Goal: Task Accomplishment & Management: Complete application form

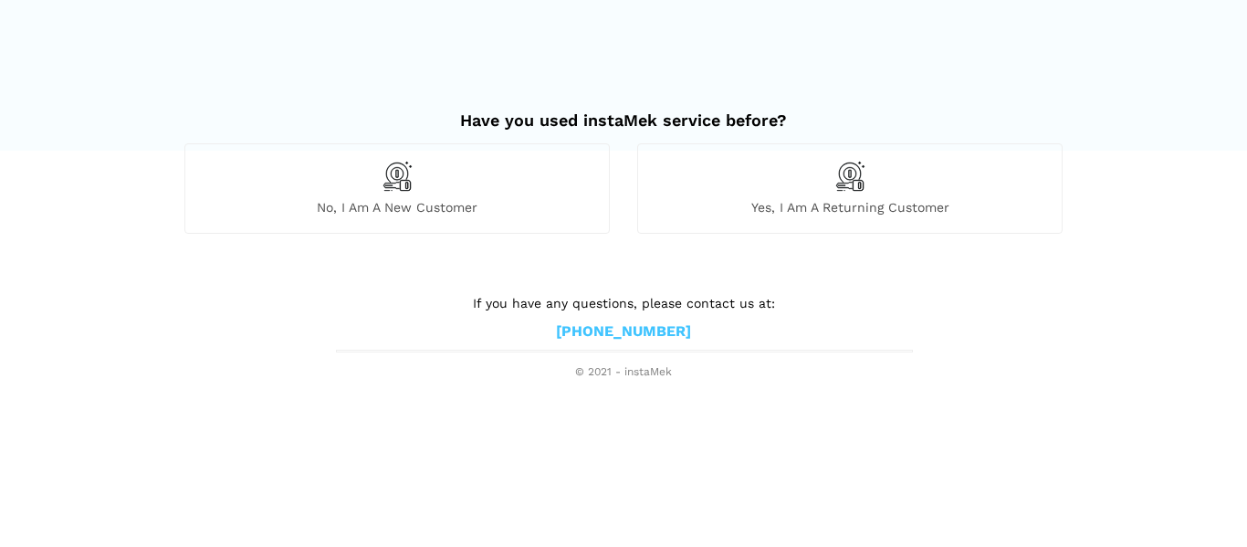
click at [579, 189] on div "No, I am a new customer" at bounding box center [396, 187] width 425 height 89
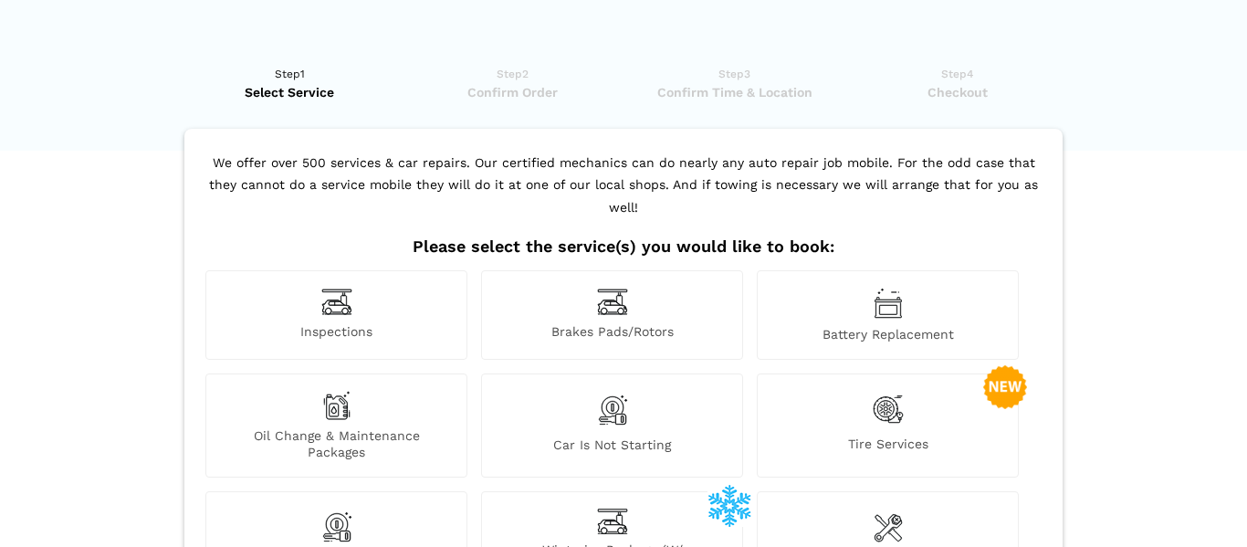
click at [314, 323] on span "Inspections" at bounding box center [336, 332] width 260 height 19
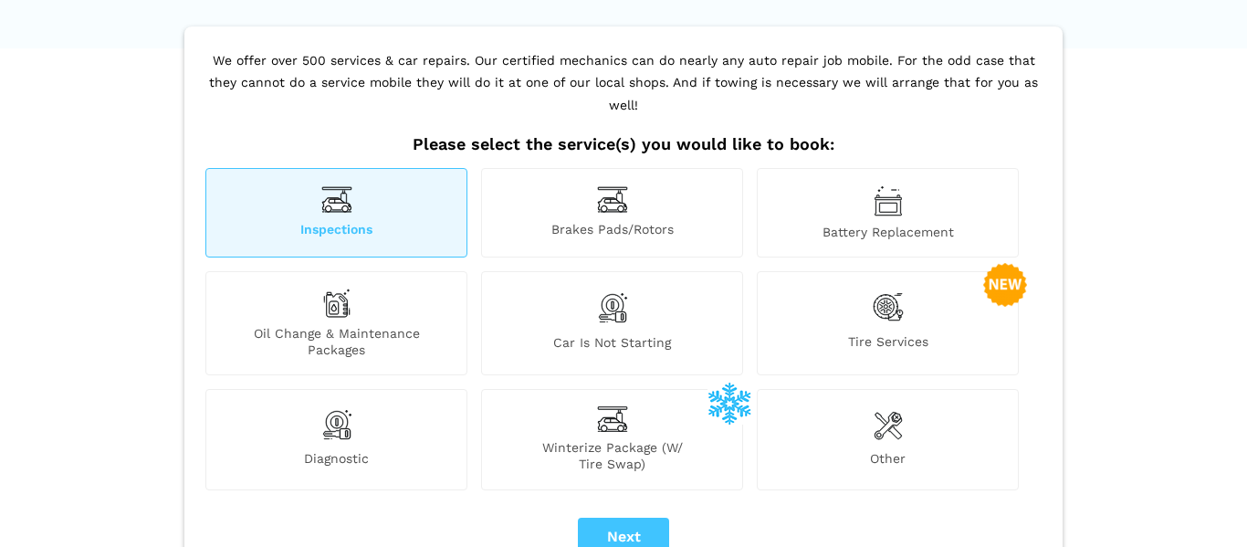
scroll to position [206, 0]
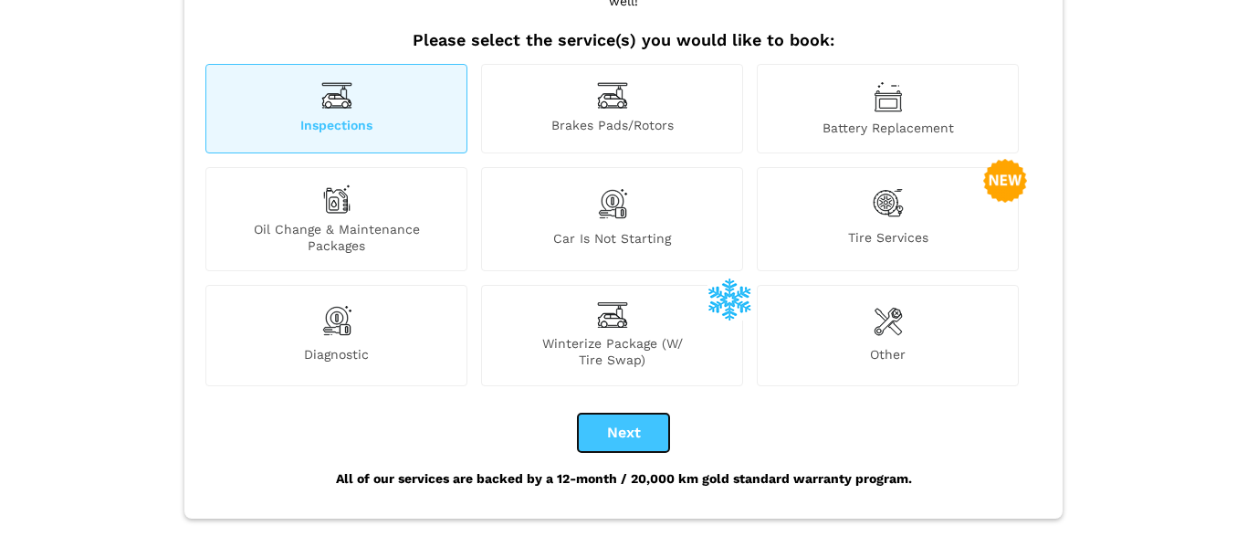
click at [629, 414] on button "Next" at bounding box center [623, 433] width 91 height 38
checkbox input "true"
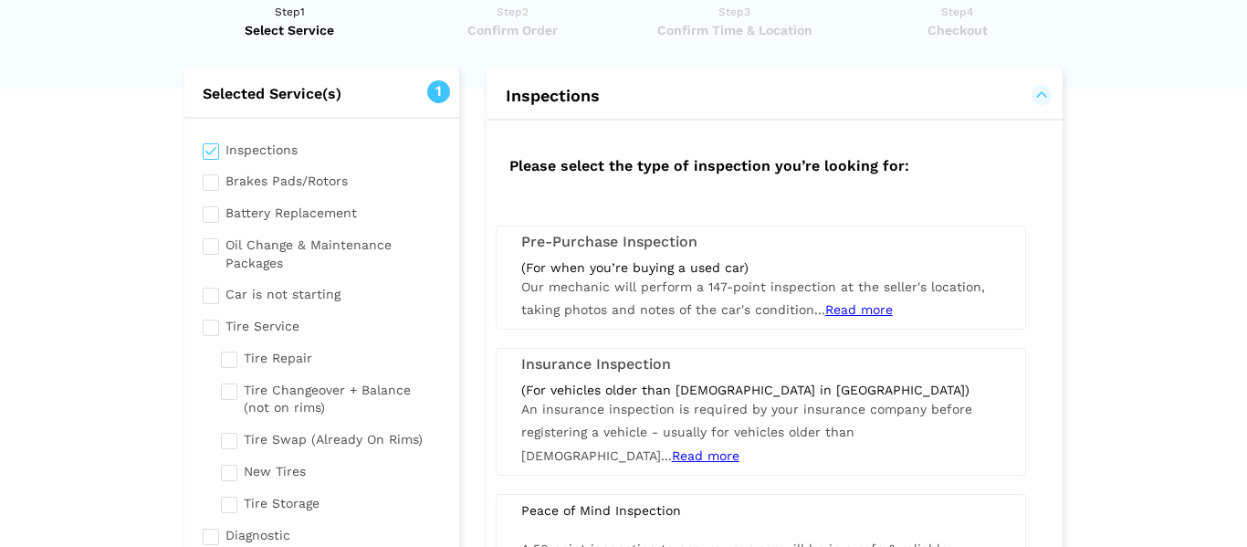
scroll to position [68, 0]
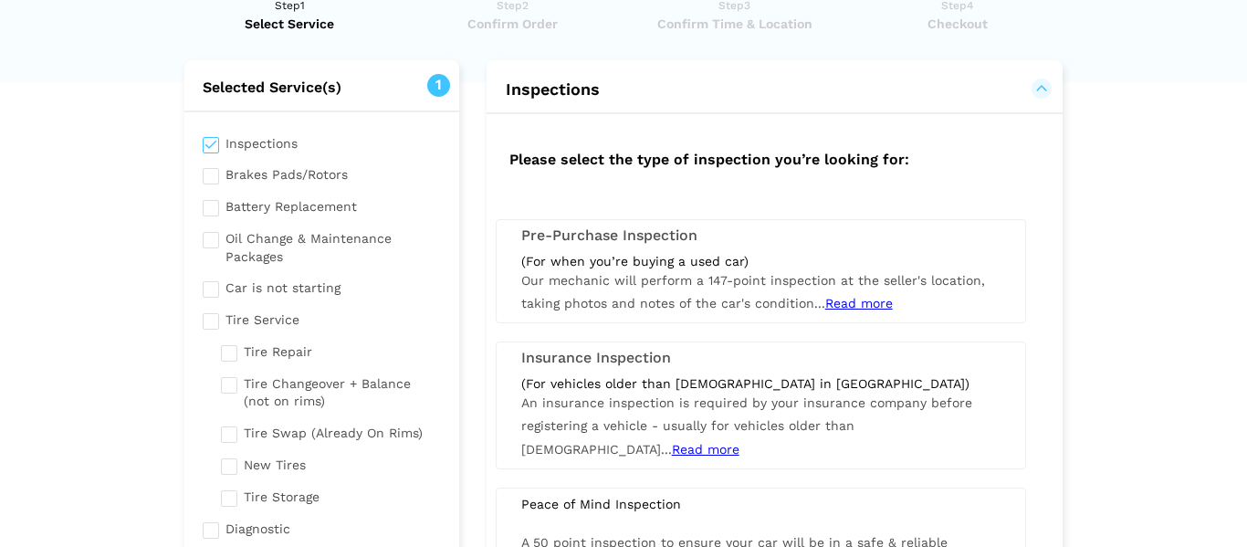
click at [705, 355] on h3 "Insurance Inspection" at bounding box center [760, 358] width 479 height 16
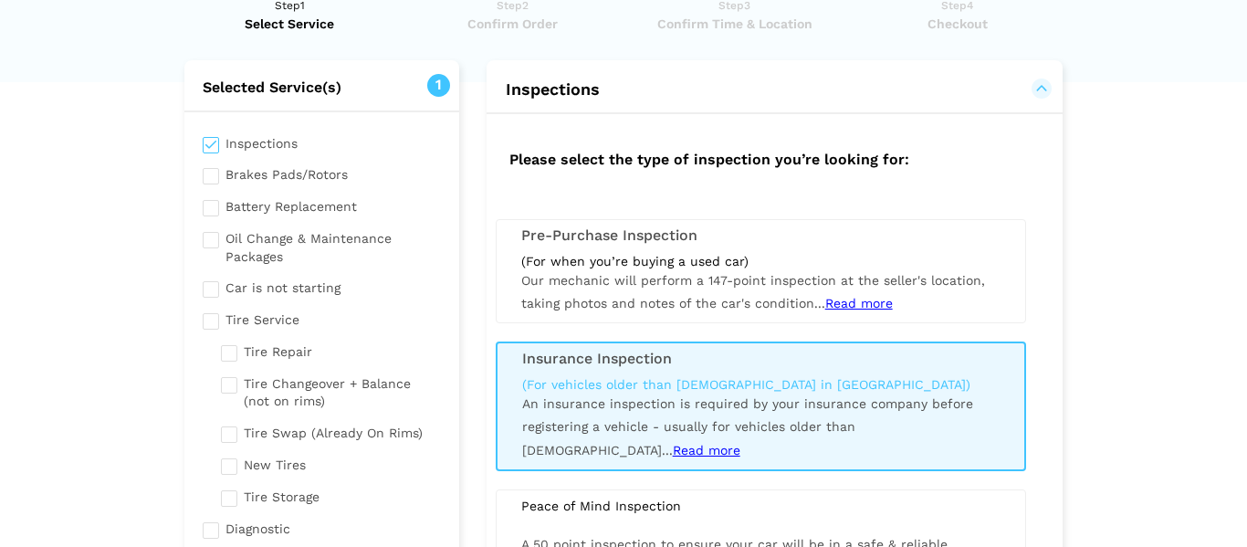
scroll to position [124, 0]
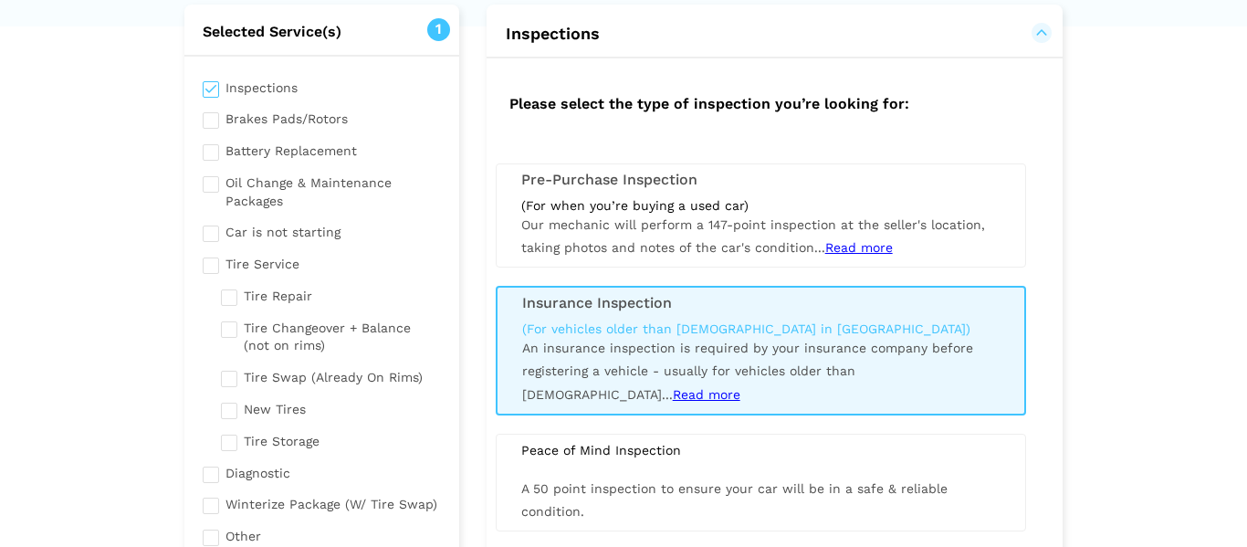
click at [673, 391] on span "Read more" at bounding box center [707, 394] width 68 height 15
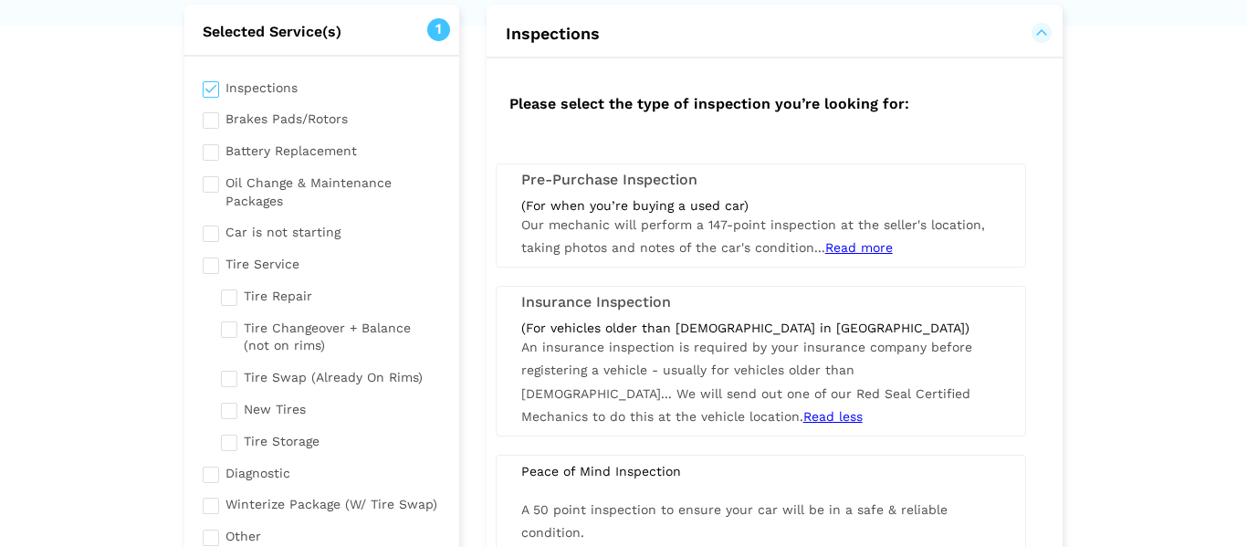
click at [728, 354] on div "(For vehicles older than [DEMOGRAPHIC_DATA] in [GEOGRAPHIC_DATA]) An insurance …" at bounding box center [761, 374] width 507 height 109
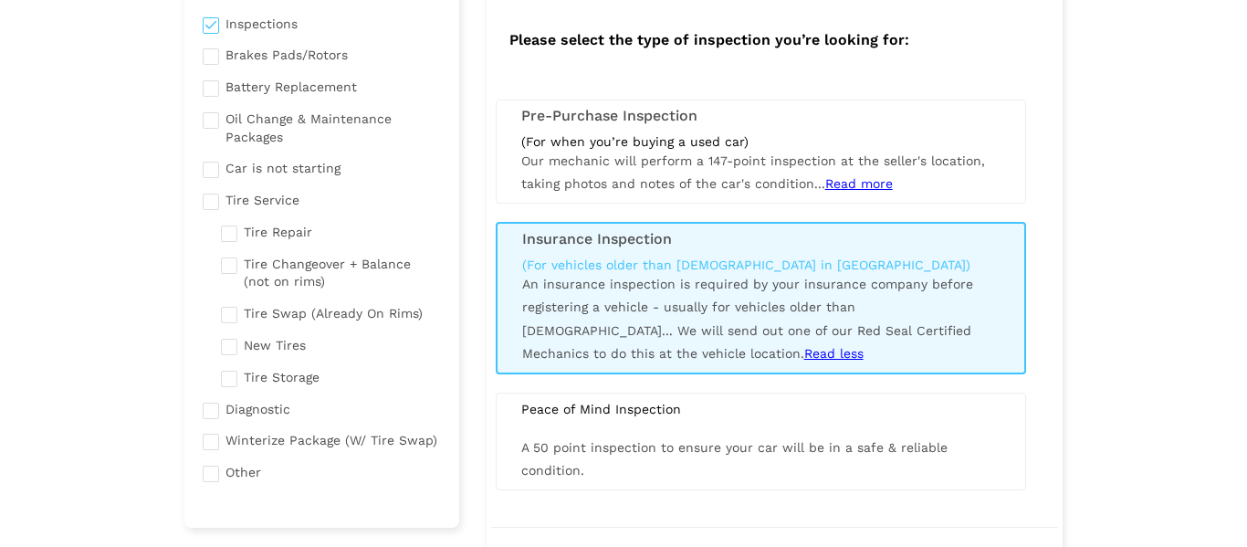
scroll to position [239, 0]
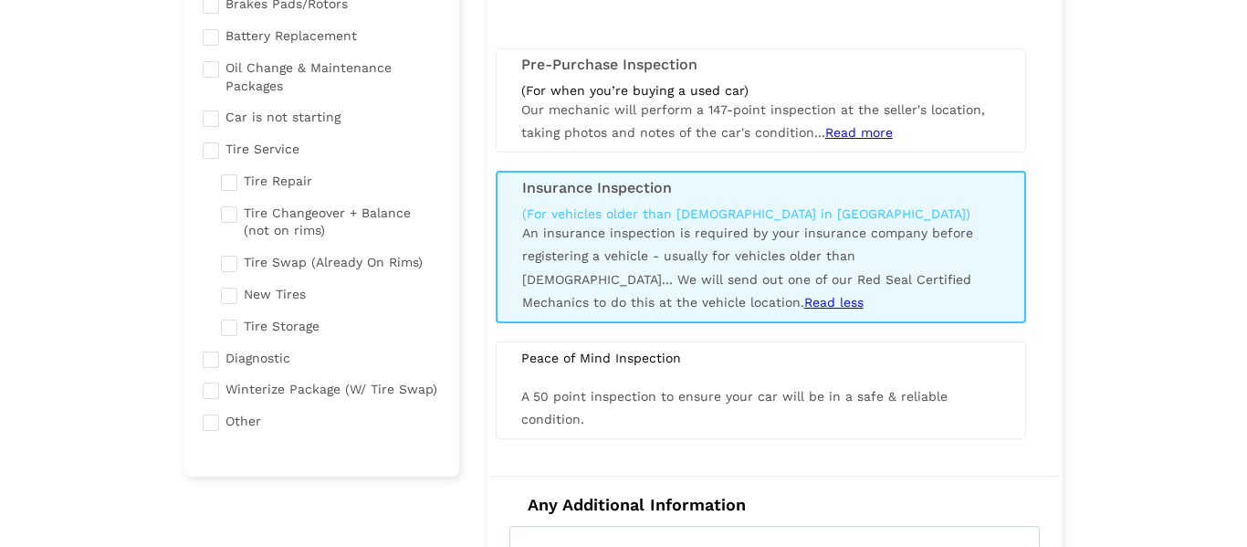
click at [883, 142] on div "(For when you’re buying a used car) Our mechanic will perform a 147-point inspe…" at bounding box center [761, 113] width 507 height 63
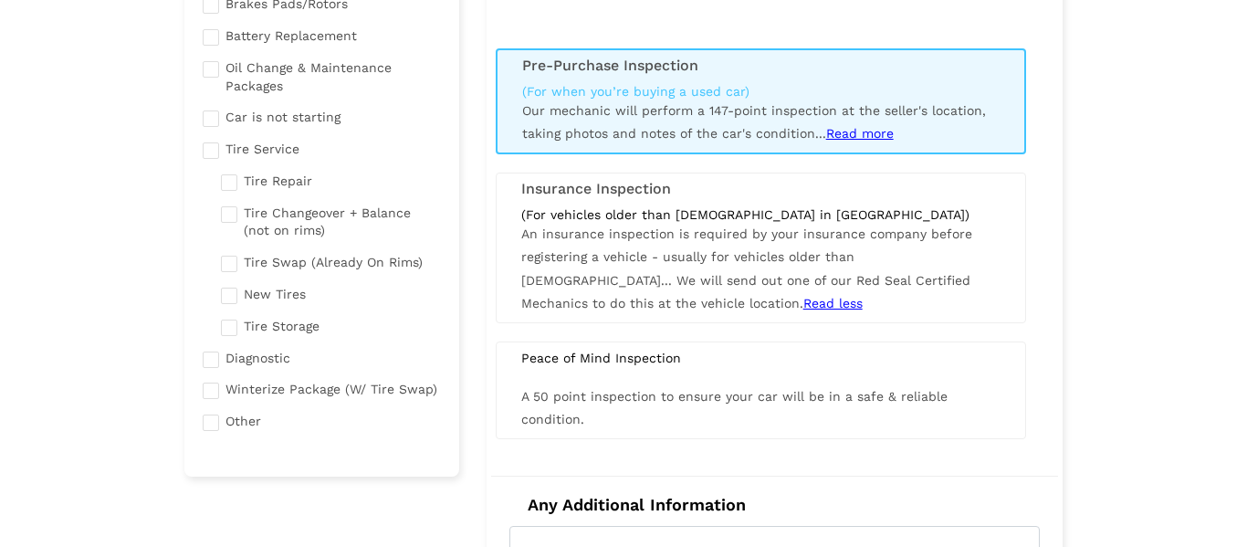
click at [871, 138] on span "Read more" at bounding box center [860, 133] width 68 height 15
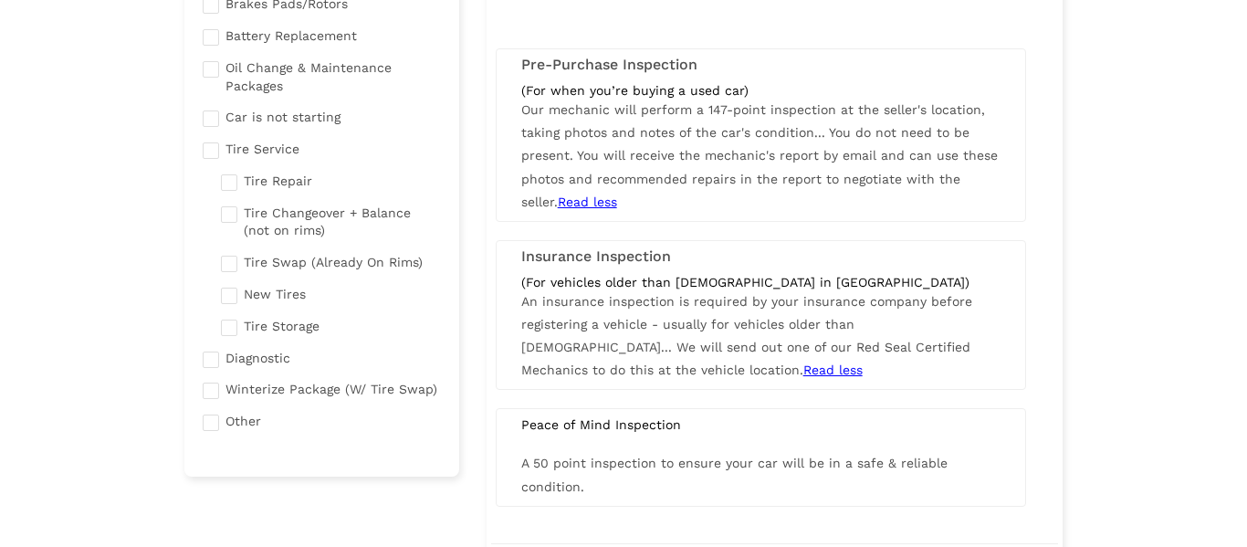
click at [754, 279] on div "(For vehicles older than [DEMOGRAPHIC_DATA] in [GEOGRAPHIC_DATA])" at bounding box center [760, 282] width 479 height 16
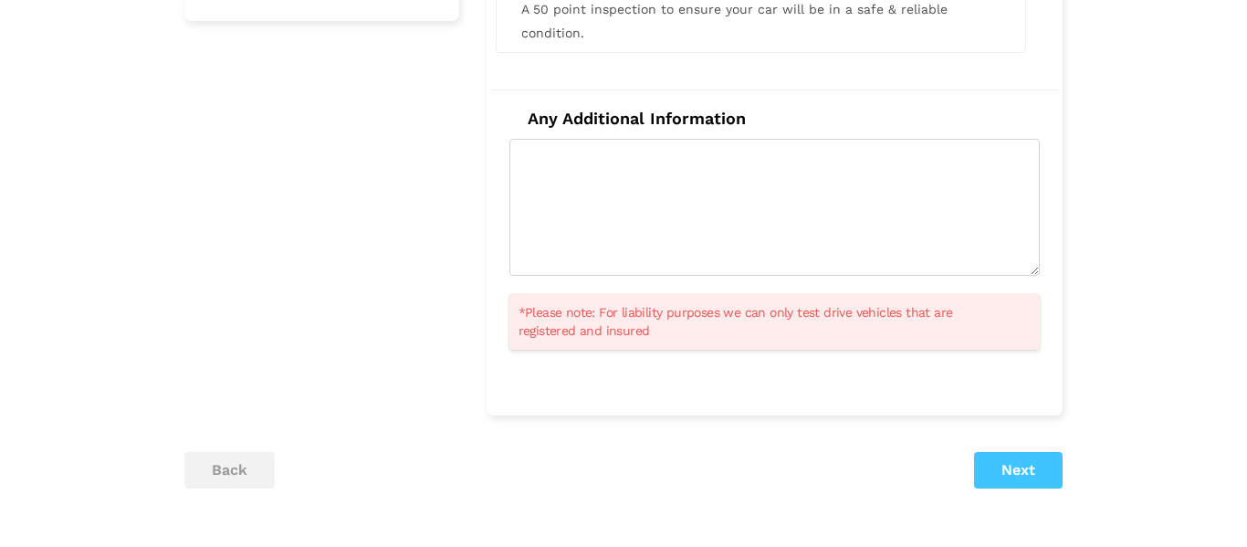
scroll to position [698, 0]
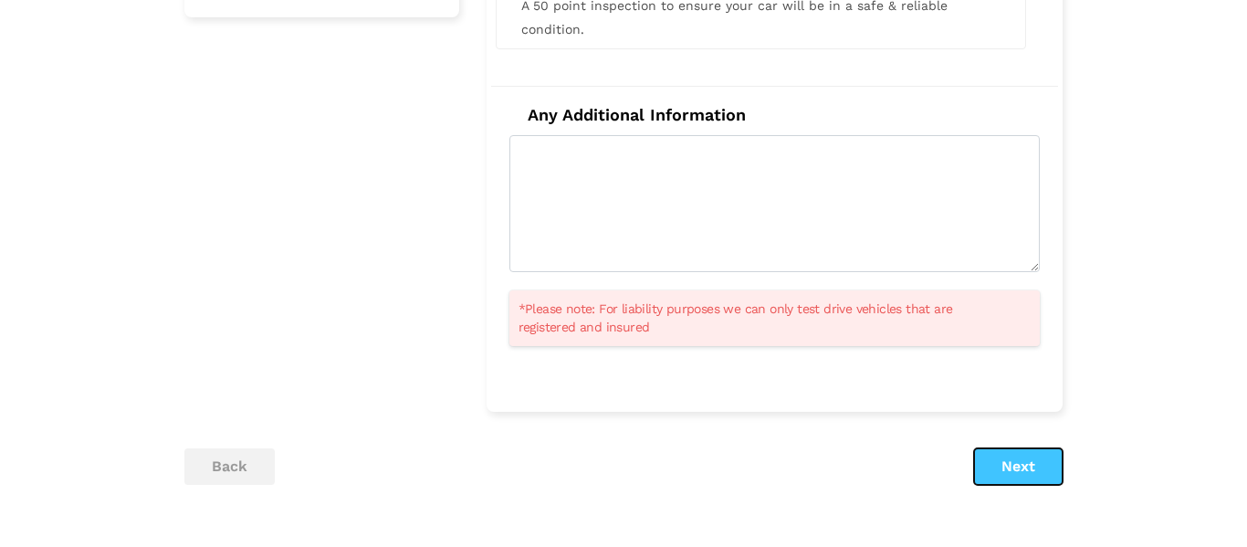
click at [1020, 453] on button "Next" at bounding box center [1018, 466] width 89 height 37
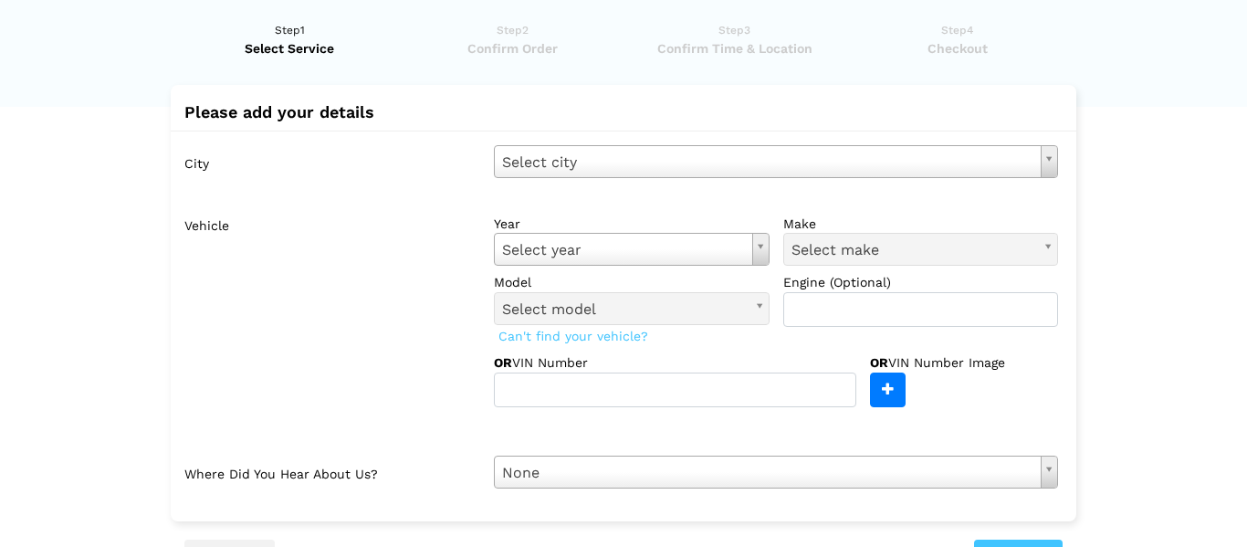
scroll to position [41, 0]
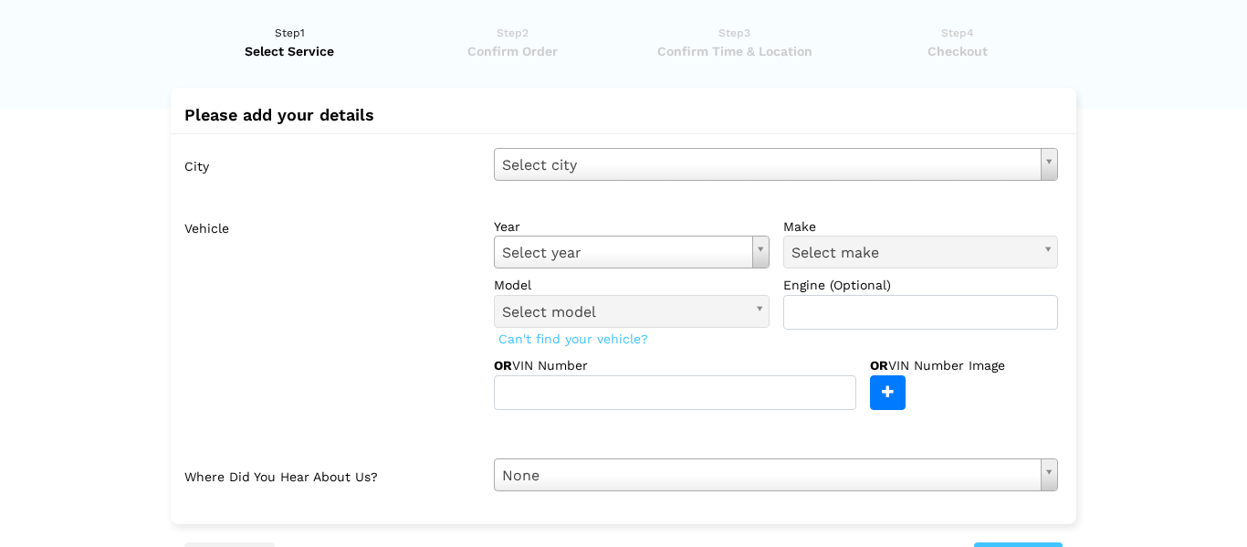
click at [617, 183] on div "City Select city Select city [GEOGRAPHIC_DATA]- [GEOGRAPHIC_DATA] [GEOGRAPHIC_D…" at bounding box center [624, 319] width 906 height 372
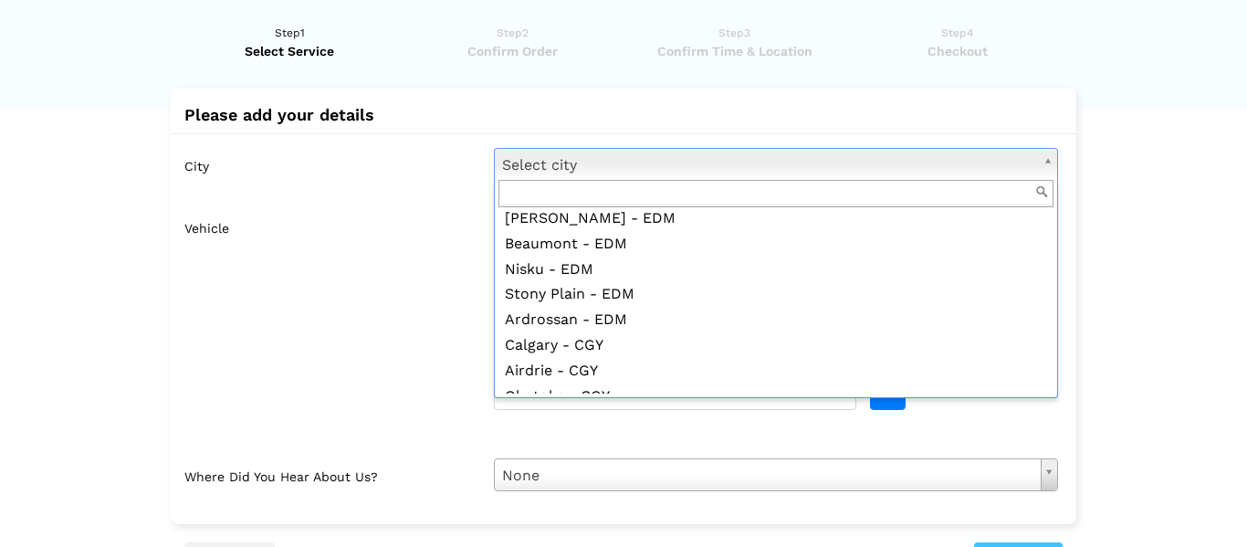
scroll to position [216, 0]
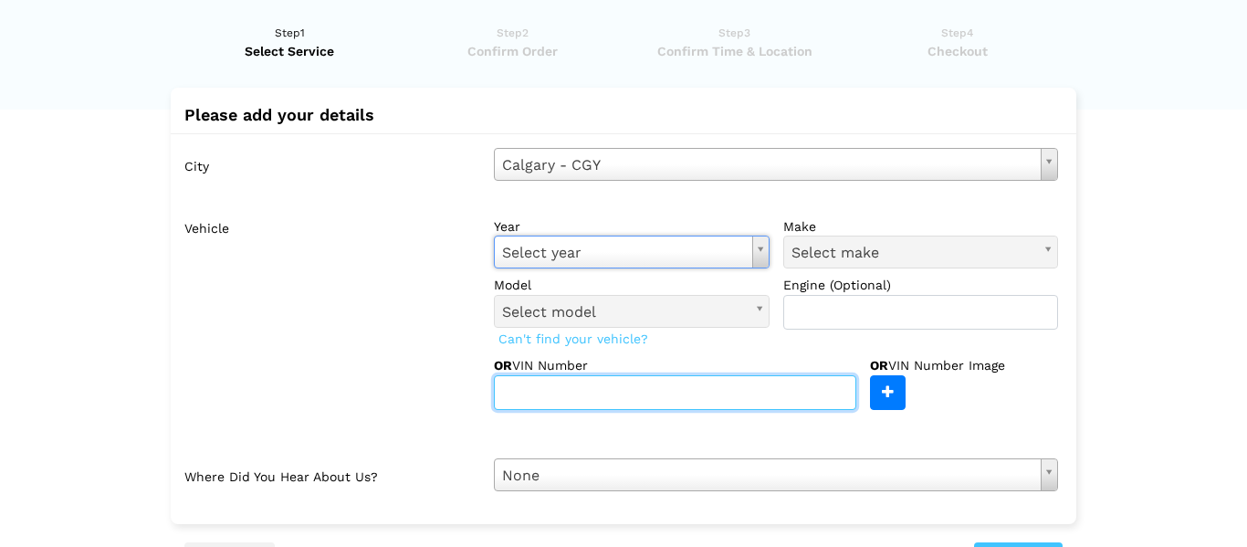
click at [633, 382] on input "text" at bounding box center [675, 392] width 362 height 35
type input "jm1bk"
click at [550, 384] on input "jm1bk" at bounding box center [675, 392] width 362 height 35
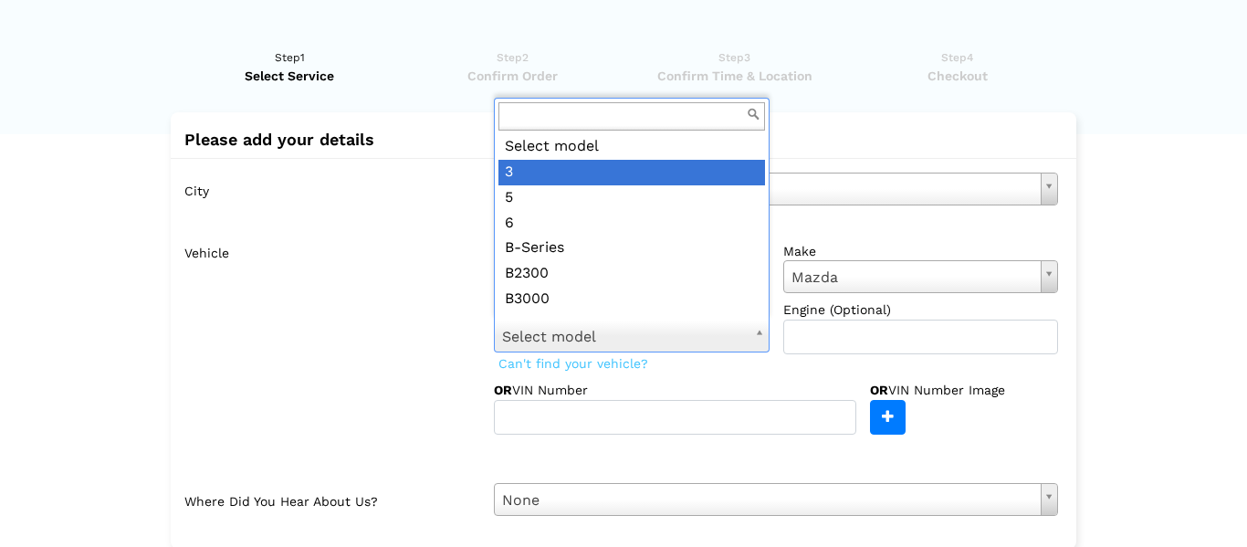
scroll to position [0, 0]
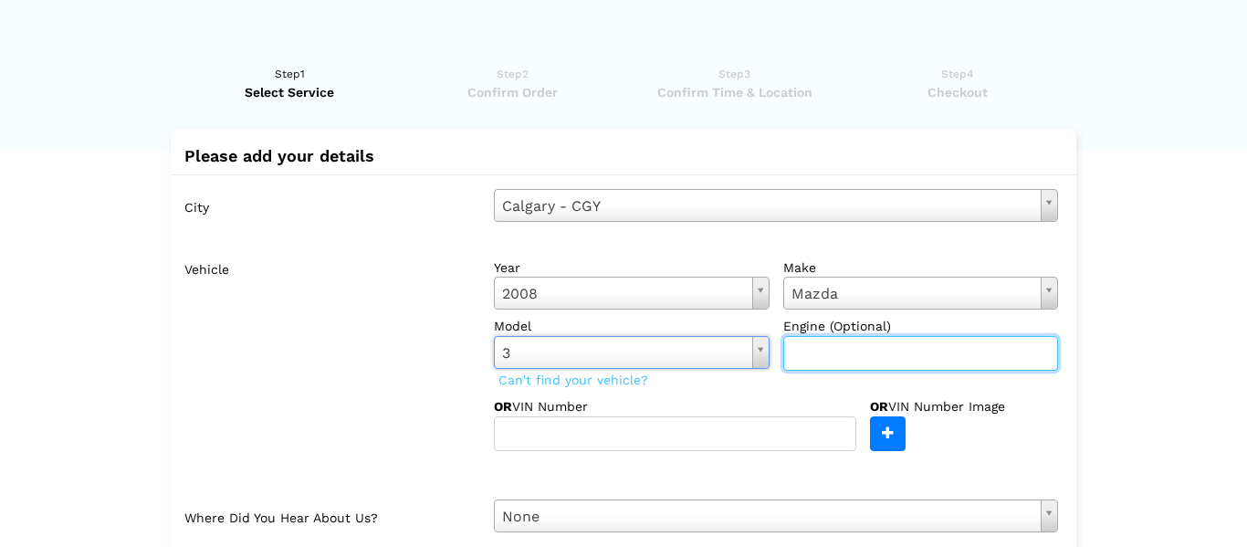
click at [857, 342] on input "text" at bounding box center [921, 353] width 276 height 35
click at [1126, 310] on lik "Have you used instaMek service before? No, I am a new customer Yes, I am a retu…" at bounding box center [623, 416] width 1247 height 739
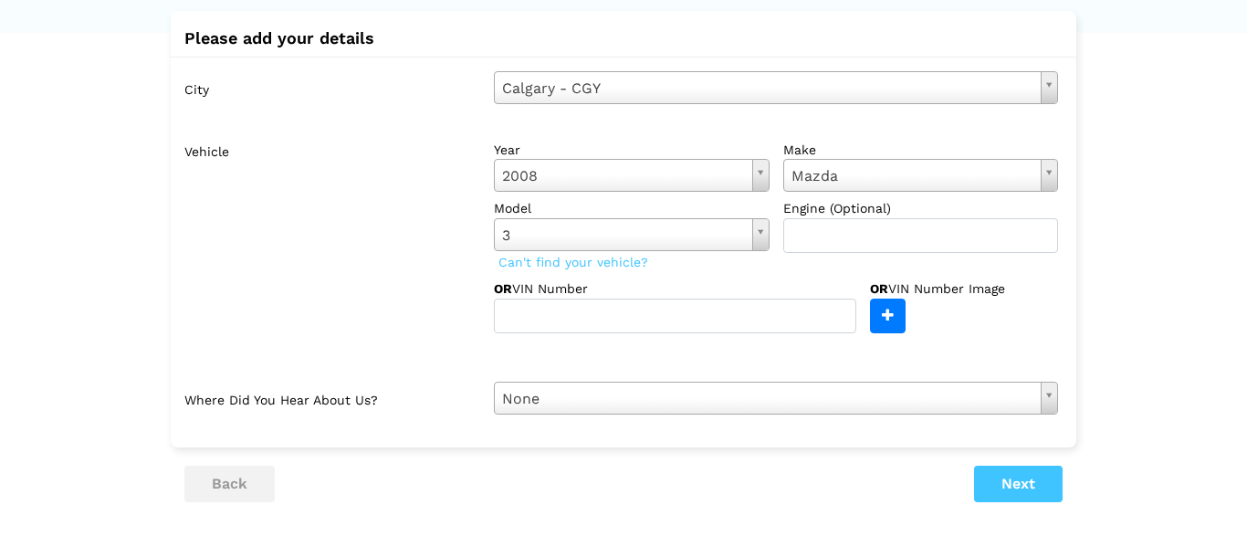
scroll to position [238, 0]
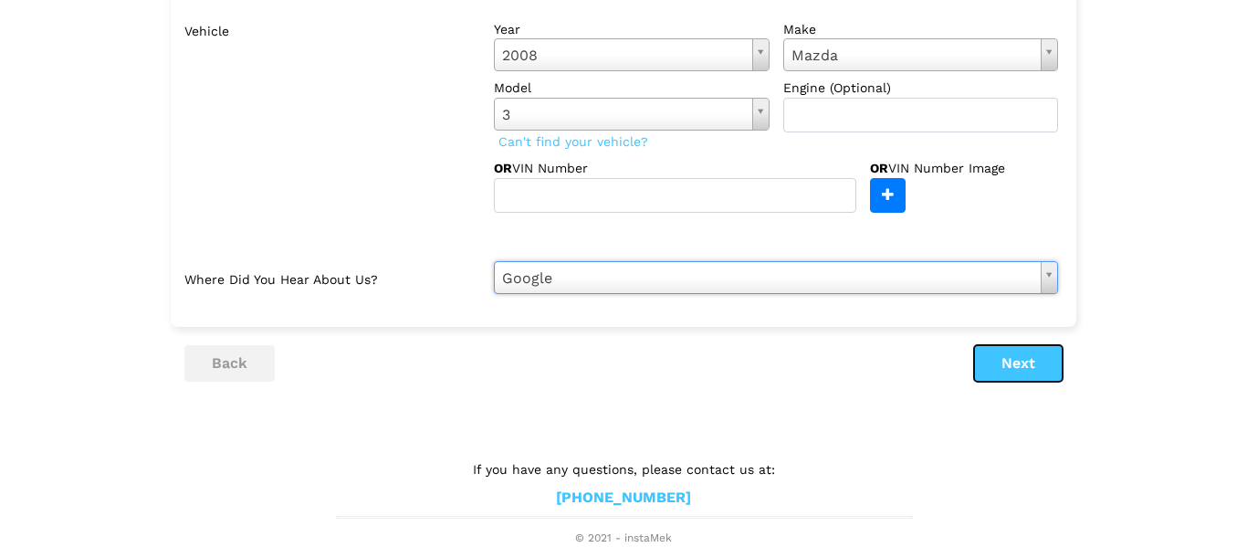
click at [999, 353] on button "Next" at bounding box center [1018, 363] width 89 height 37
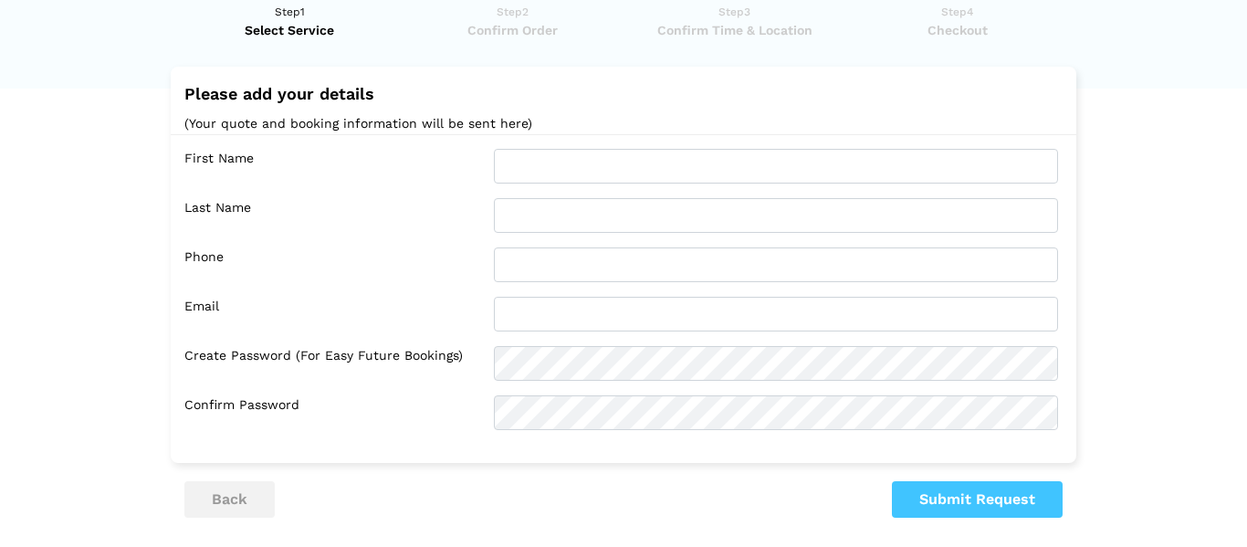
scroll to position [0, 0]
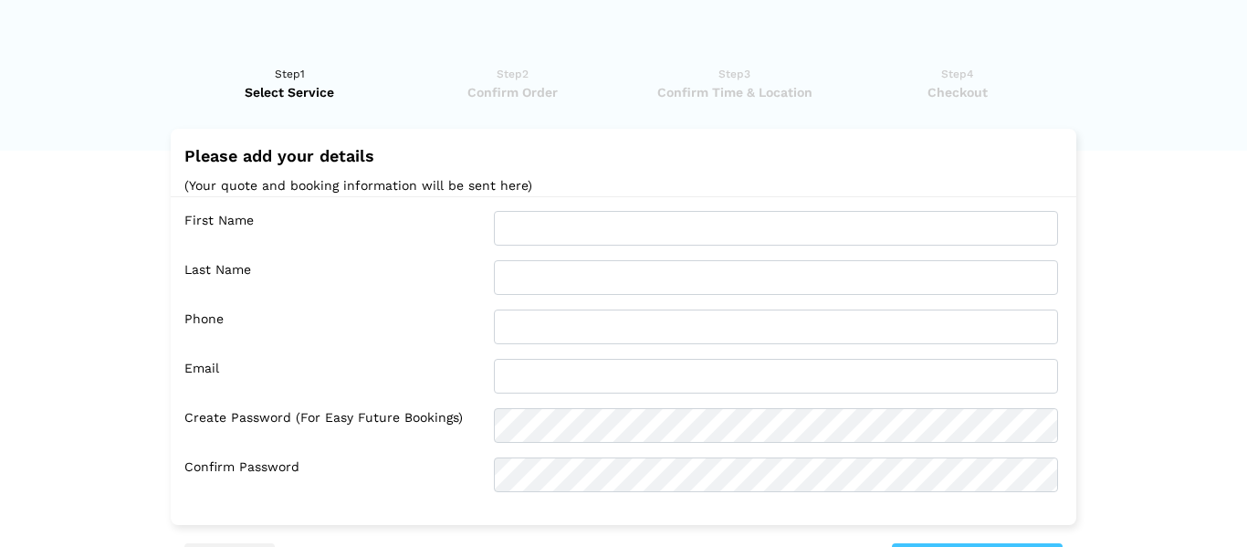
click at [524, 88] on span "Confirm Order" at bounding box center [512, 92] width 211 height 18
click at [0, 259] on lik "Have you used instaMek service before? No, I am a new customer Yes, I am a retu…" at bounding box center [623, 396] width 1247 height 699
